Goal: Check status: Check status

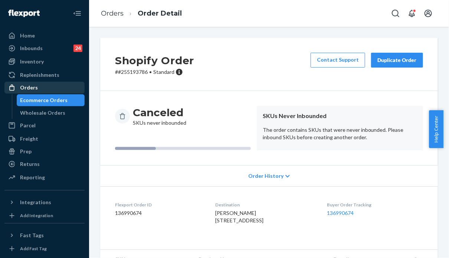
click at [34, 86] on div "Orders" at bounding box center [29, 87] width 18 height 7
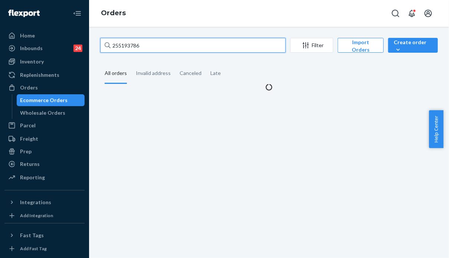
drag, startPoint x: 142, startPoint y: 49, endPoint x: 98, endPoint y: 42, distance: 45.0
click at [98, 42] on div "255193786 Filter Import Orders Create order Ecommerce order Removal order All o…" at bounding box center [269, 64] width 348 height 53
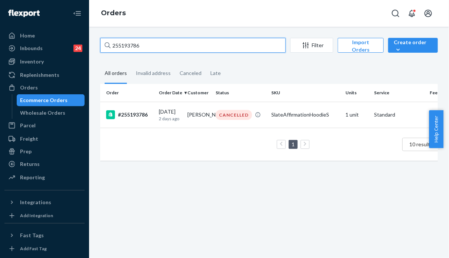
paste input "SK6CEBXSXE"
type input "SK6CEBXSXE"
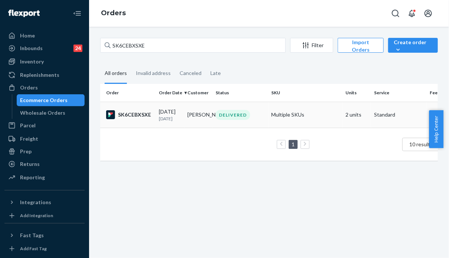
click at [180, 114] on div "[DATE] [DATE]" at bounding box center [170, 115] width 23 height 14
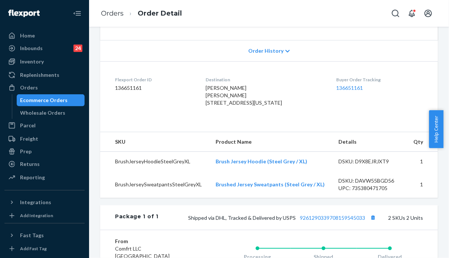
scroll to position [185, 0]
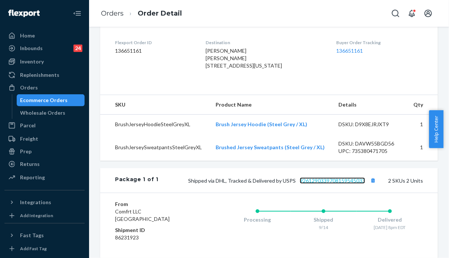
click at [334, 184] on link "9261290339708159545033" at bounding box center [332, 180] width 65 height 6
drag, startPoint x: 205, startPoint y: 74, endPoint x: 268, endPoint y: 88, distance: 64.6
click at [268, 87] on dl "Flexport Order ID 136651161 Destination [PERSON_NAME] [PERSON_NAME] [STREET_ADD…" at bounding box center [268, 55] width 337 height 63
copy span "[STREET_ADDRESS][US_STATE]"
